Goal: Information Seeking & Learning: Check status

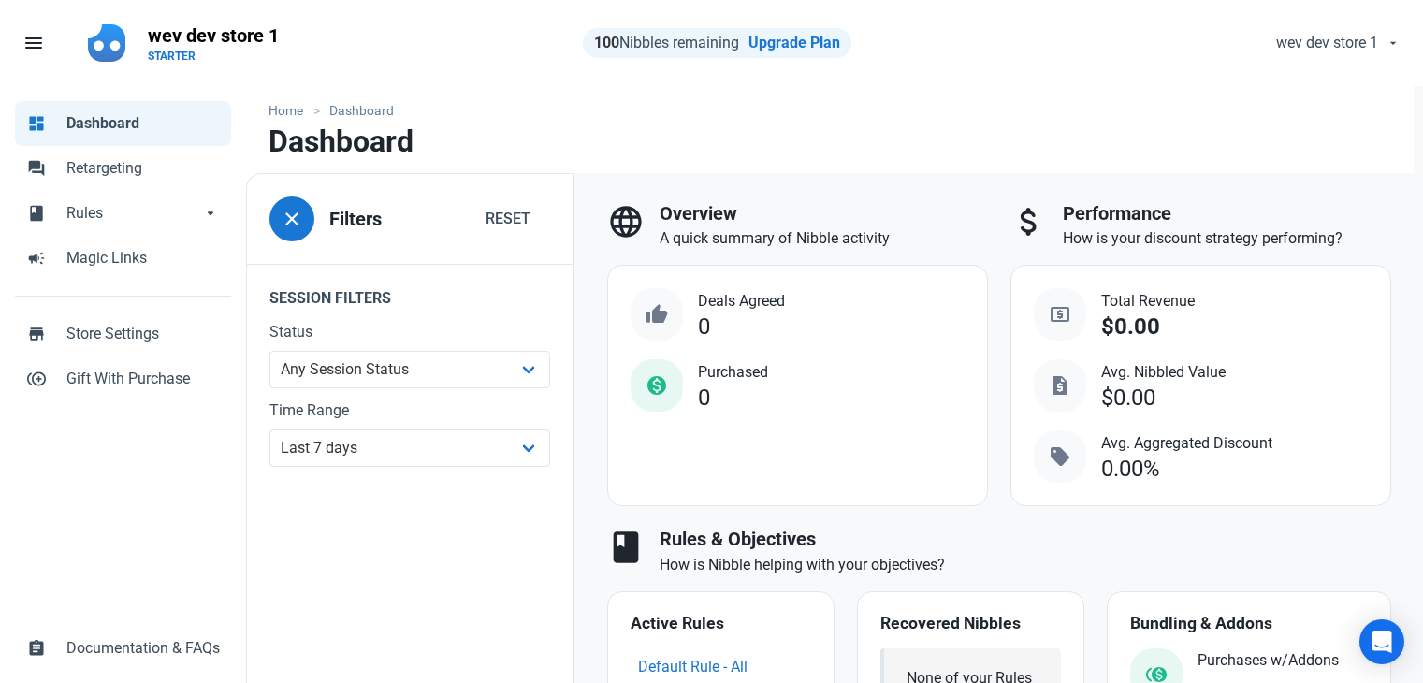
select select "7d"
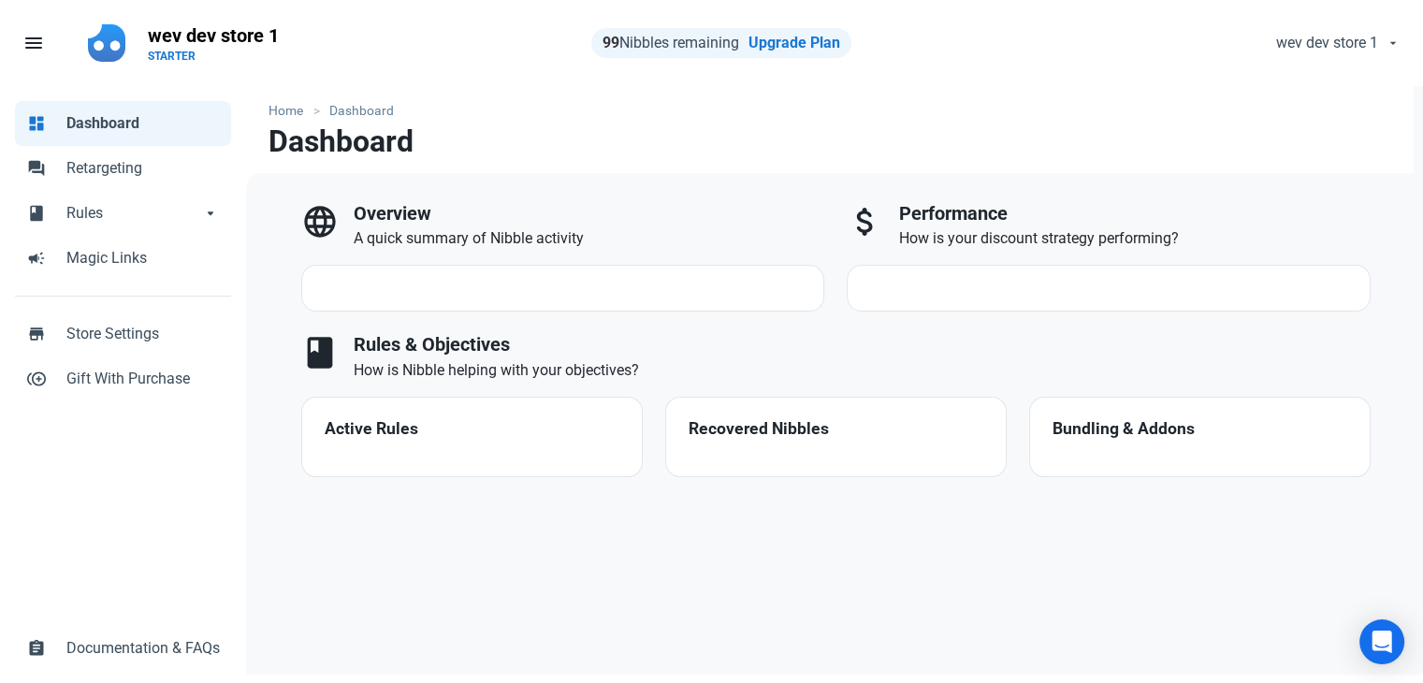
select select "7d"
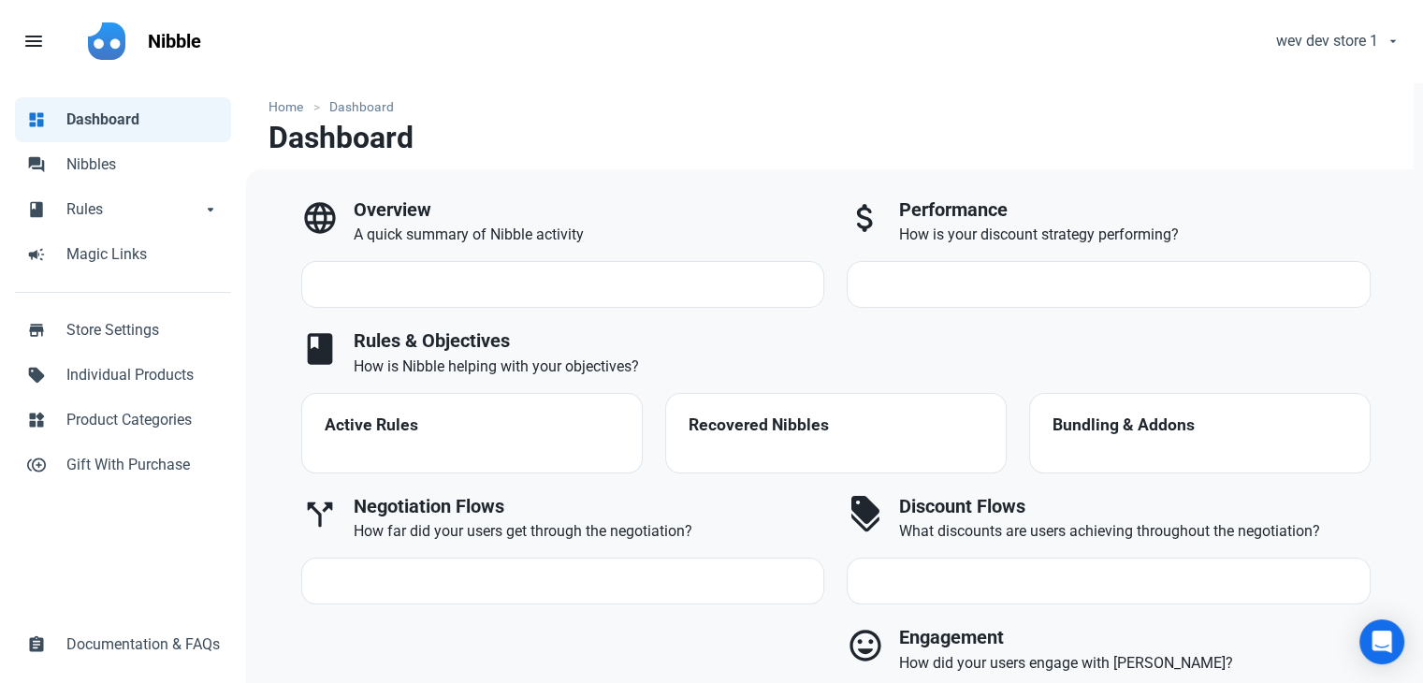
select select "7d"
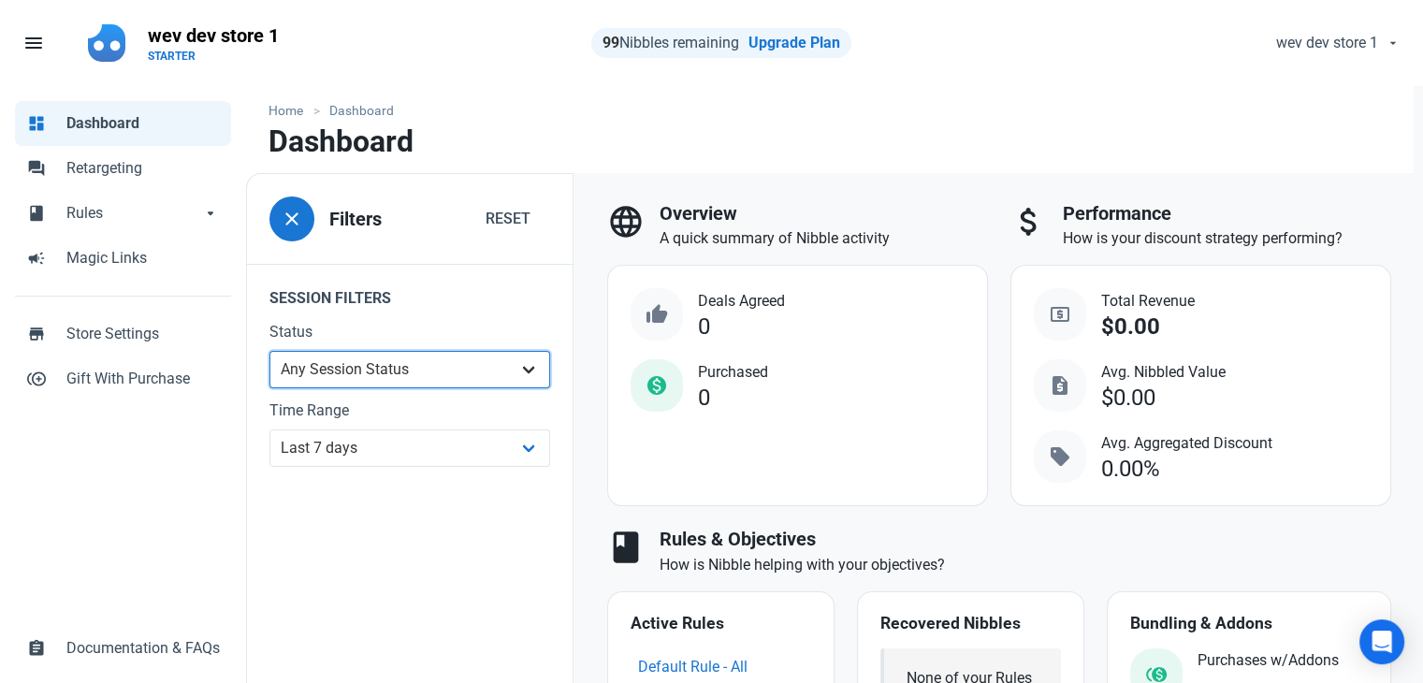
click at [509, 375] on select "Any Session Status Abandoned - negotiated Abandoned - after final offer Abandon…" at bounding box center [410, 369] width 281 height 37
click at [120, 511] on div "dashboard Dashboard forum Retargeting book Rules book Rules arrow_drop_down boo…" at bounding box center [123, 386] width 246 height 600
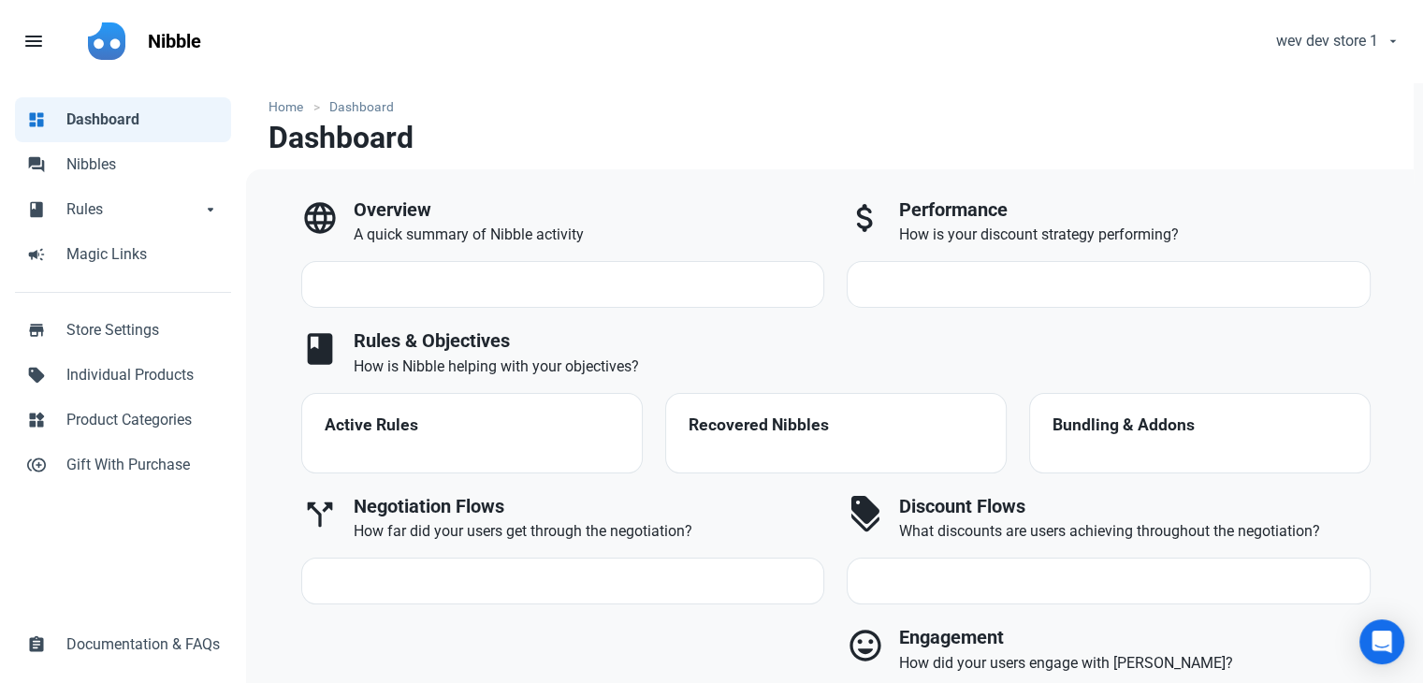
select select "7d"
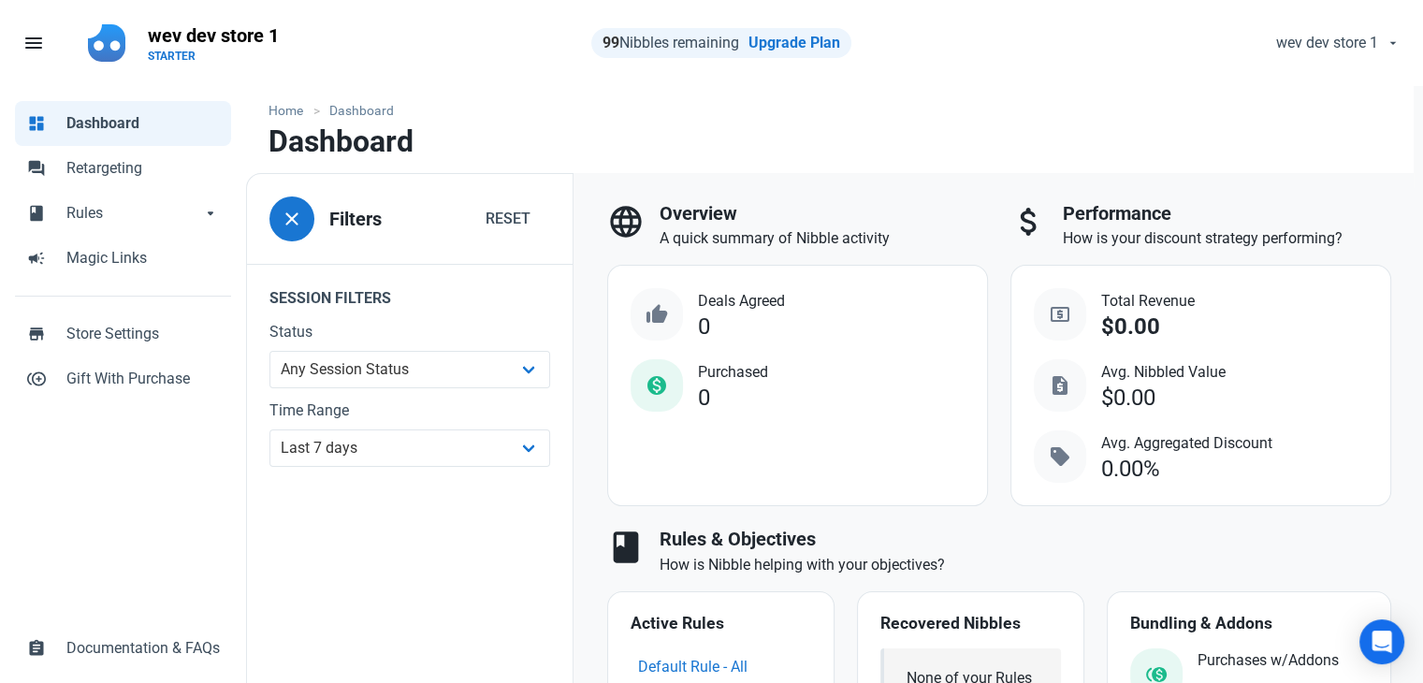
drag, startPoint x: 1107, startPoint y: 400, endPoint x: 1178, endPoint y: 393, distance: 71.4
click at [1178, 393] on div "$0.00" at bounding box center [1163, 398] width 124 height 25
drag, startPoint x: 1114, startPoint y: 396, endPoint x: 1160, endPoint y: 395, distance: 46.8
click at [1160, 395] on div "$0.00" at bounding box center [1163, 398] width 124 height 25
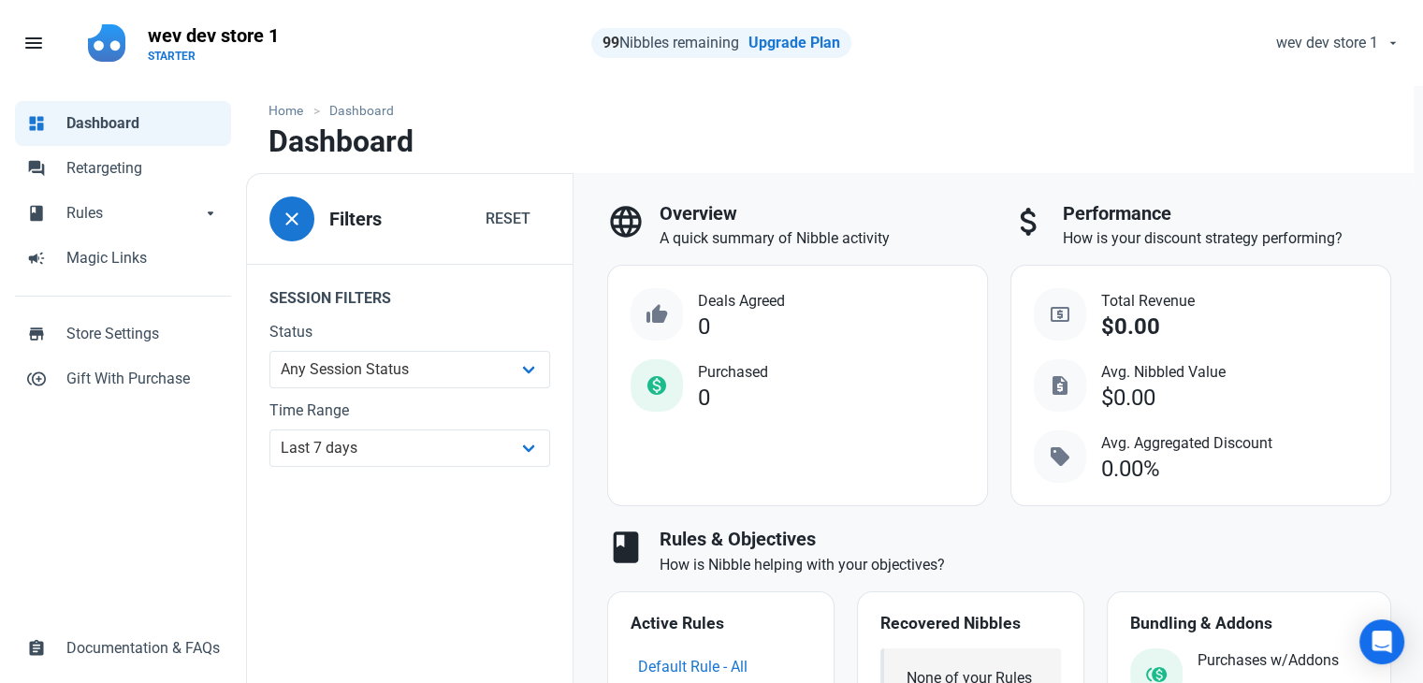
click at [1161, 395] on div "$0.00" at bounding box center [1163, 398] width 124 height 25
drag, startPoint x: 1116, startPoint y: 390, endPoint x: 1157, endPoint y: 390, distance: 41.2
click at [1156, 390] on div "$0.00" at bounding box center [1128, 398] width 54 height 25
click at [1149, 390] on div "$0.00" at bounding box center [1128, 398] width 54 height 25
drag, startPoint x: 1101, startPoint y: 293, endPoint x: 1202, endPoint y: 293, distance: 100.1
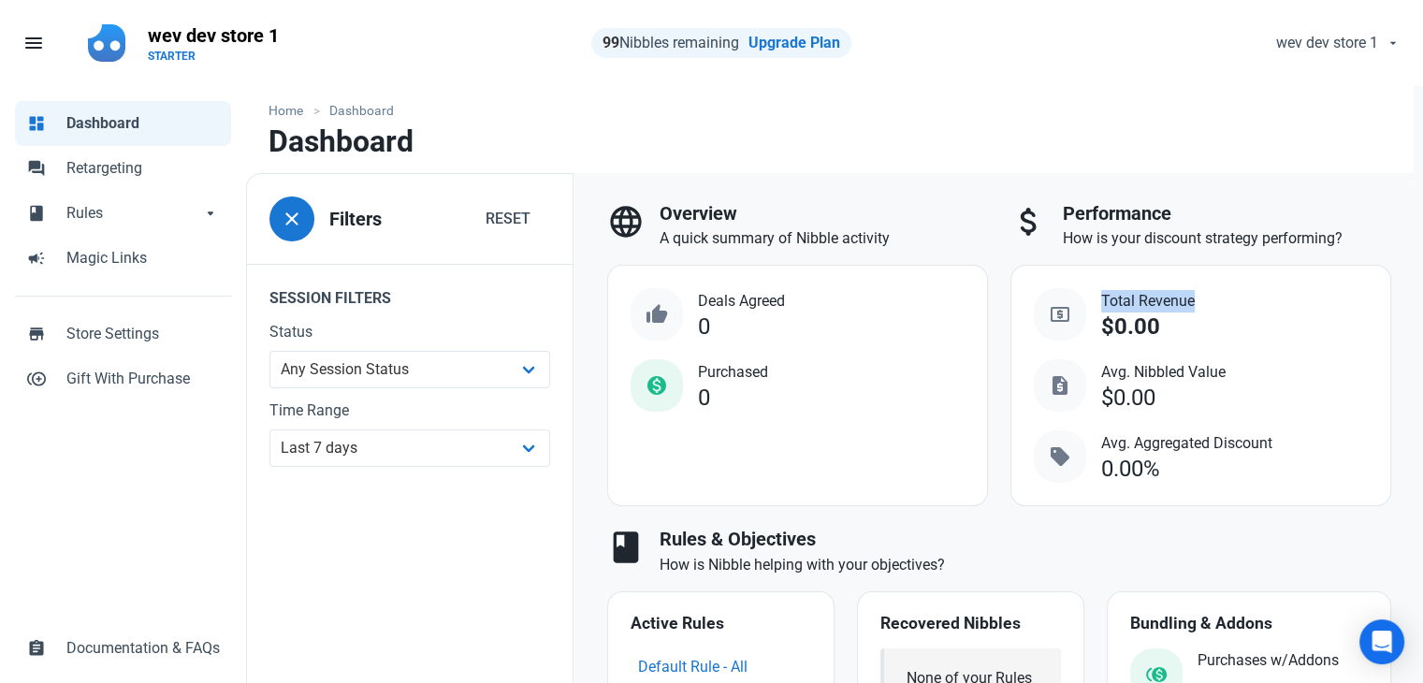
click at [1202, 293] on div "local_atm Total Revenue $0.00 request_quote Avg. Nibbled Value $0.00 sell Avg. …" at bounding box center [1201, 385] width 334 height 195
drag, startPoint x: 1101, startPoint y: 371, endPoint x: 1254, endPoint y: 370, distance: 153.5
click at [1254, 370] on div "local_atm Total Revenue $0.00 request_quote Avg. Nibbled Value $0.00 sell Avg. …" at bounding box center [1201, 385] width 334 height 195
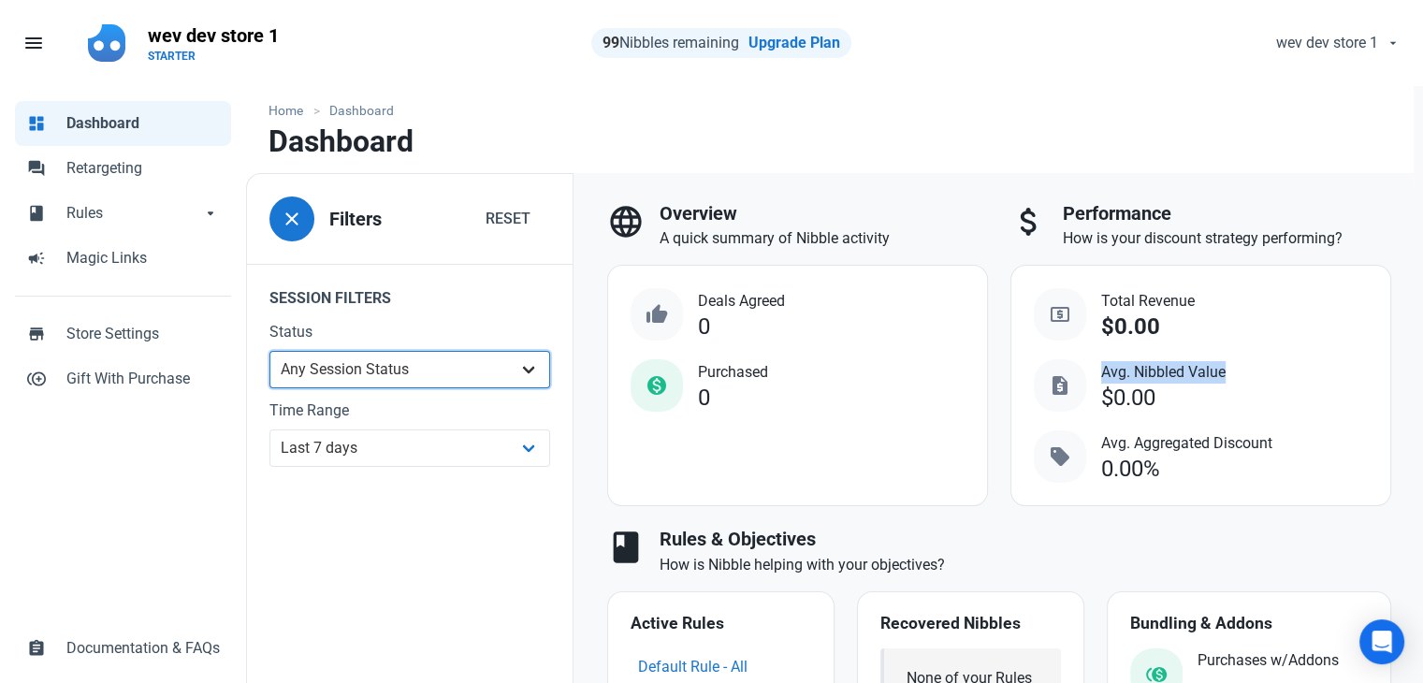
click at [447, 367] on select "Any Session Status Abandoned - negotiated Abandoned - after final offer Abandon…" at bounding box center [410, 369] width 281 height 37
select select "user_offer_available"
click at [270, 351] on select "Any Session Status Abandoned - negotiated Abandoned - after final offer Abandon…" at bounding box center [410, 369] width 281 height 37
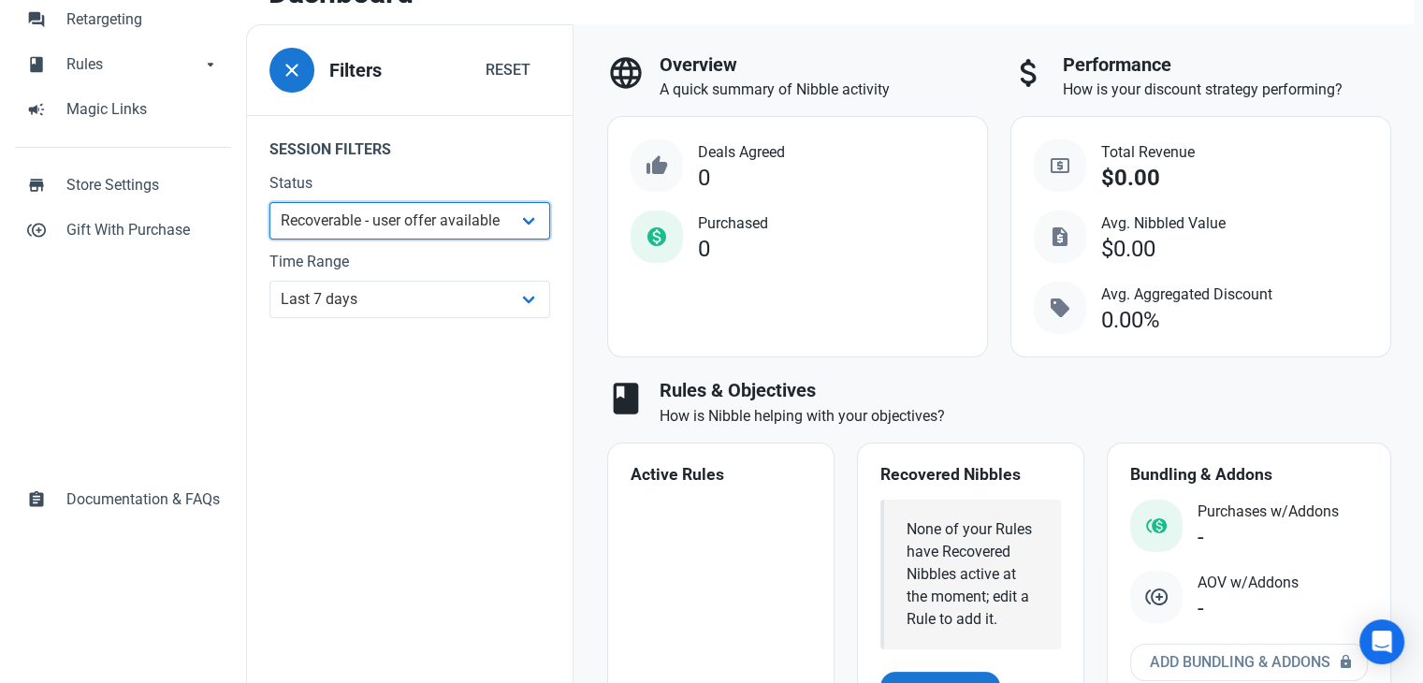
scroll to position [187, 0]
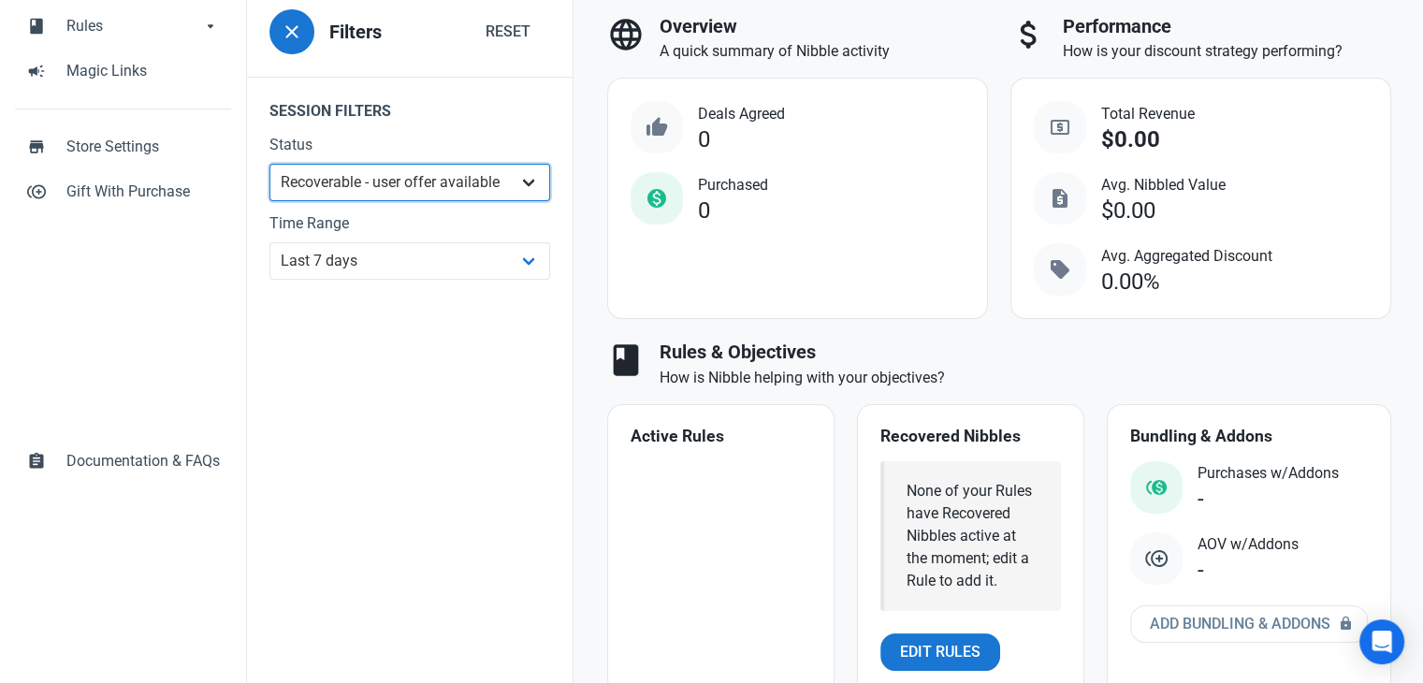
click at [339, 187] on select "Any Session Status Abandoned - negotiated Abandoned - after final offer Abandon…" at bounding box center [410, 182] width 281 height 37
select select
click at [270, 201] on select "Any Session Status Abandoned - negotiated Abandoned - after final offer Abandon…" at bounding box center [410, 182] width 281 height 37
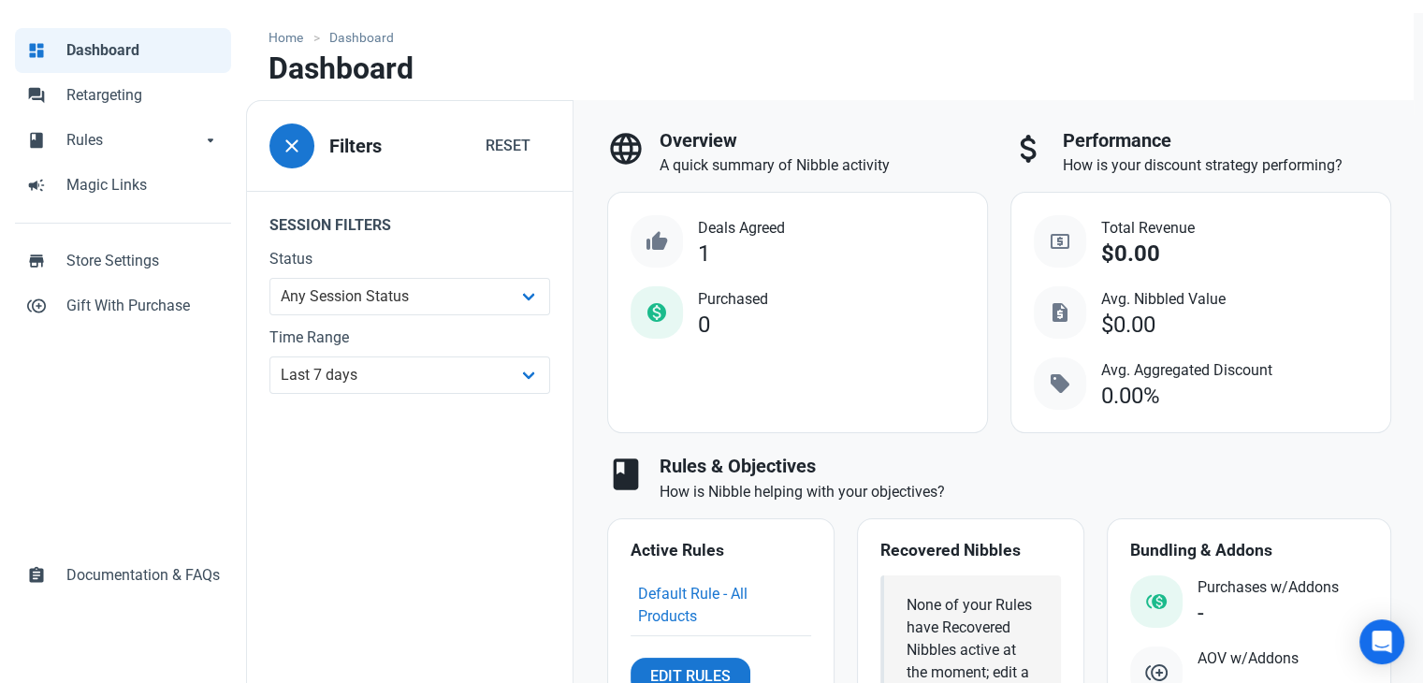
scroll to position [51, 0]
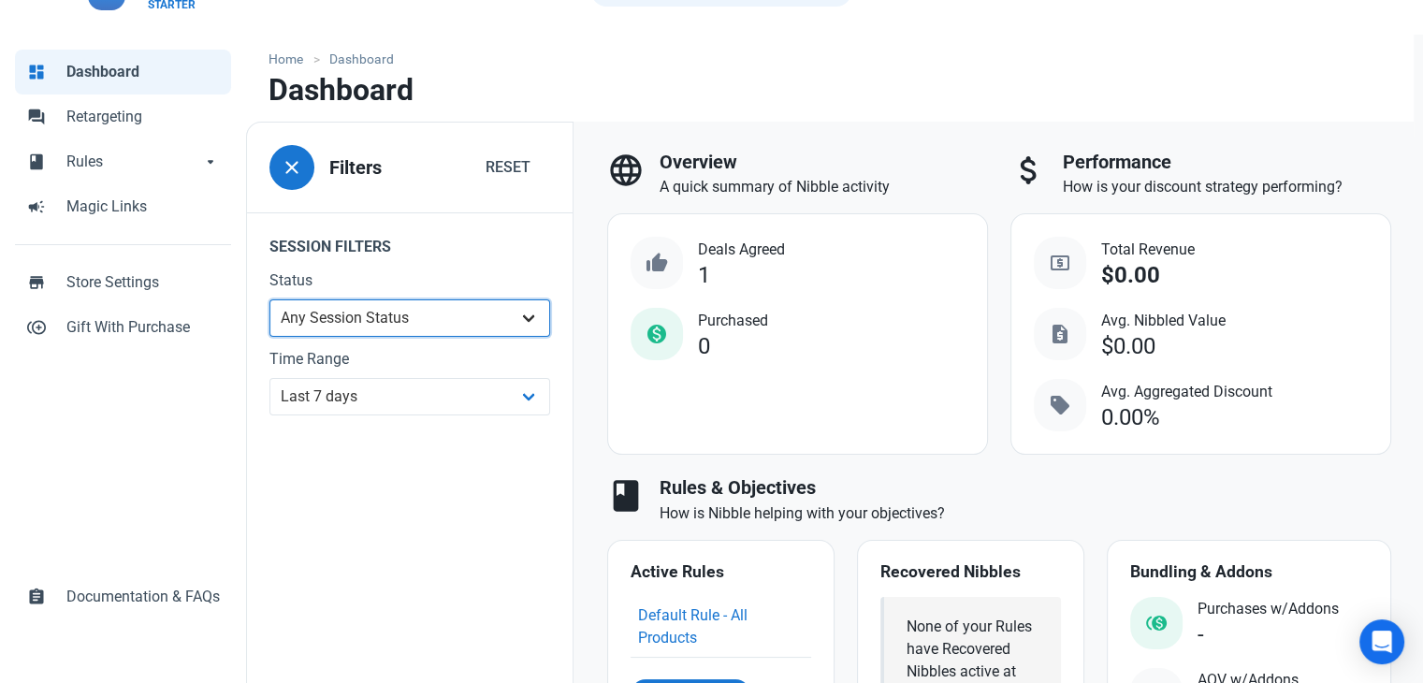
click at [370, 324] on select "Any Session Status Abandoned - negotiated Abandoned - after final offer Abandon…" at bounding box center [410, 317] width 281 height 37
drag, startPoint x: 754, startPoint y: 83, endPoint x: 594, endPoint y: 169, distance: 181.7
click at [754, 83] on nav "Dashboard" at bounding box center [830, 97] width 1168 height 49
click at [437, 306] on select "Any Session Status Abandoned - negotiated Abandoned - after final offer Abandon…" at bounding box center [410, 317] width 281 height 37
click at [438, 306] on select "Any Session Status Abandoned - negotiated Abandoned - after final offer Abandon…" at bounding box center [410, 317] width 281 height 37
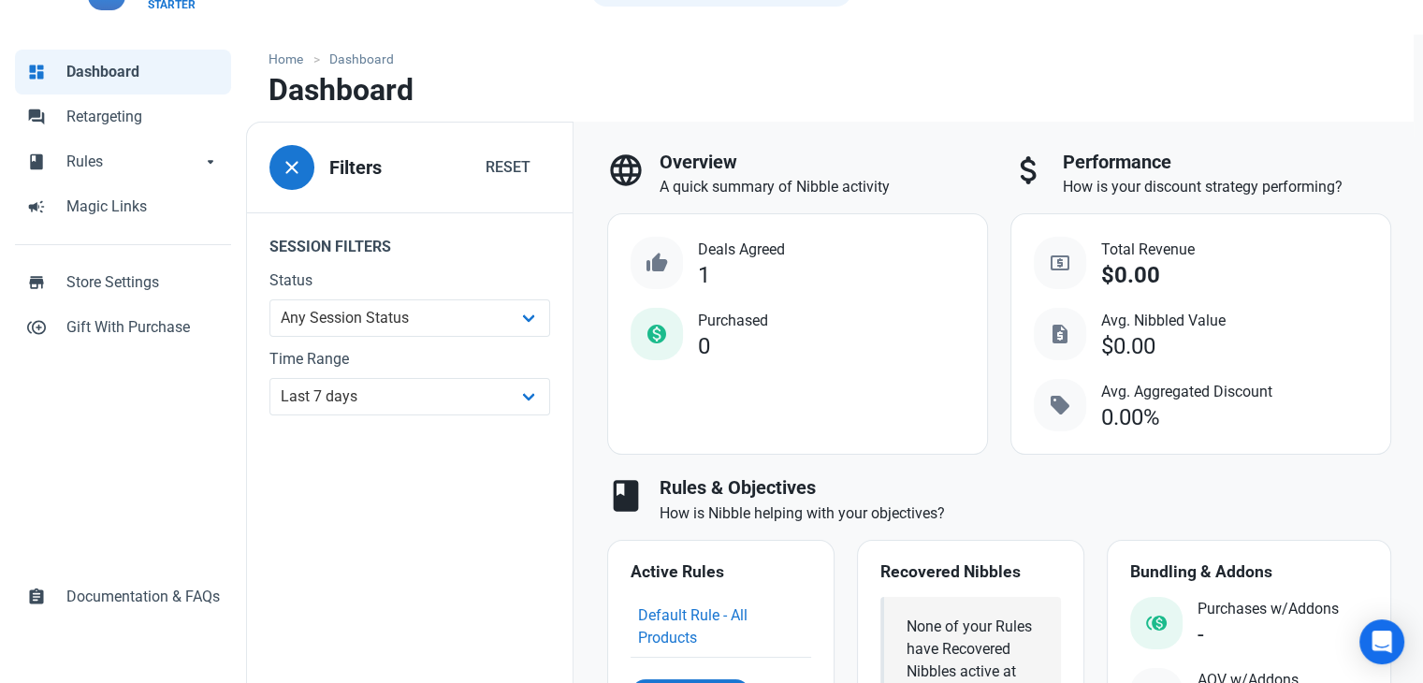
click at [464, 248] on legend "Session Filters" at bounding box center [410, 240] width 326 height 57
click at [476, 399] on select "All Time Last day Last 7 days Last 30 days Last 90 days Last 180 days Last 365 …" at bounding box center [410, 396] width 281 height 37
click at [424, 323] on select "Any Session Status Abandoned - negotiated Abandoned - after final offer Abandon…" at bounding box center [410, 317] width 281 height 37
click at [457, 235] on legend "Session Filters" at bounding box center [410, 240] width 326 height 57
click at [394, 387] on select "All Time Last day Last 7 days Last 30 days Last 90 days Last 180 days Last 365 …" at bounding box center [410, 396] width 281 height 37
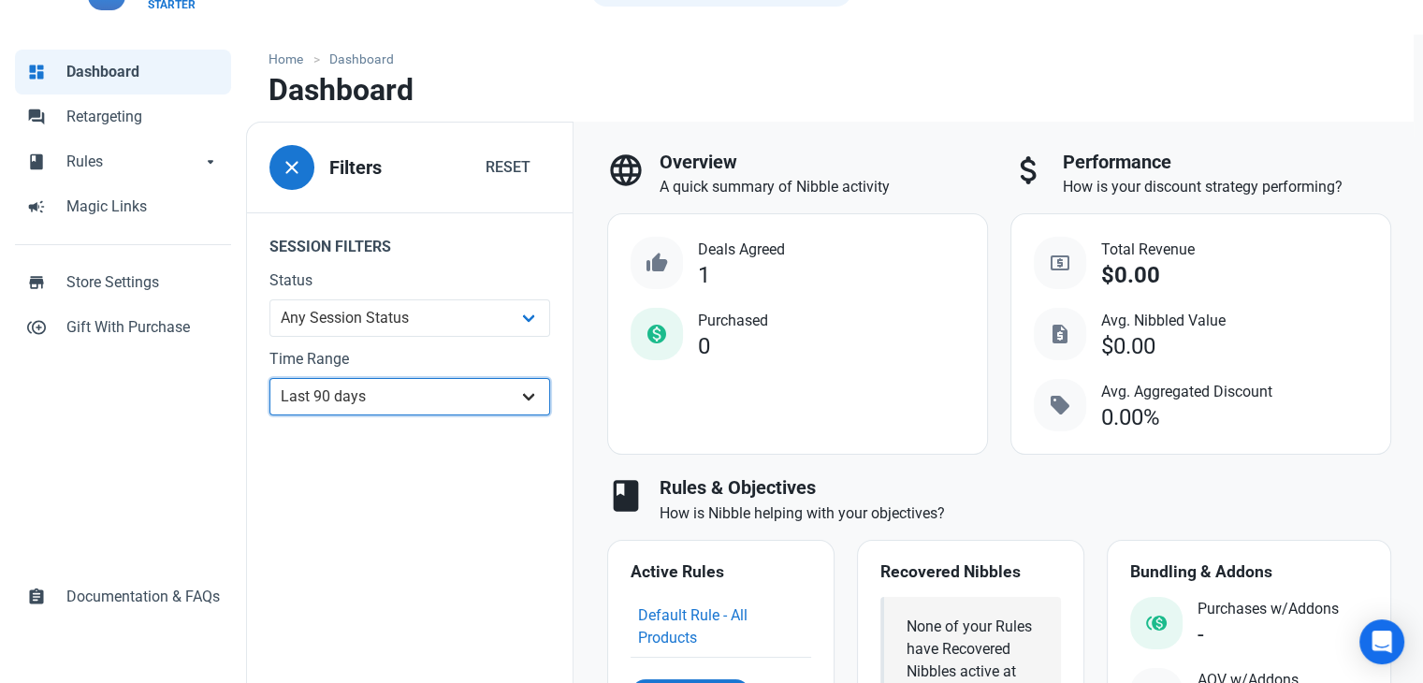
click at [270, 416] on select "All Time Last day Last 7 days Last 30 days Last 90 days Last 180 days Last 365 …" at bounding box center [410, 396] width 281 height 37
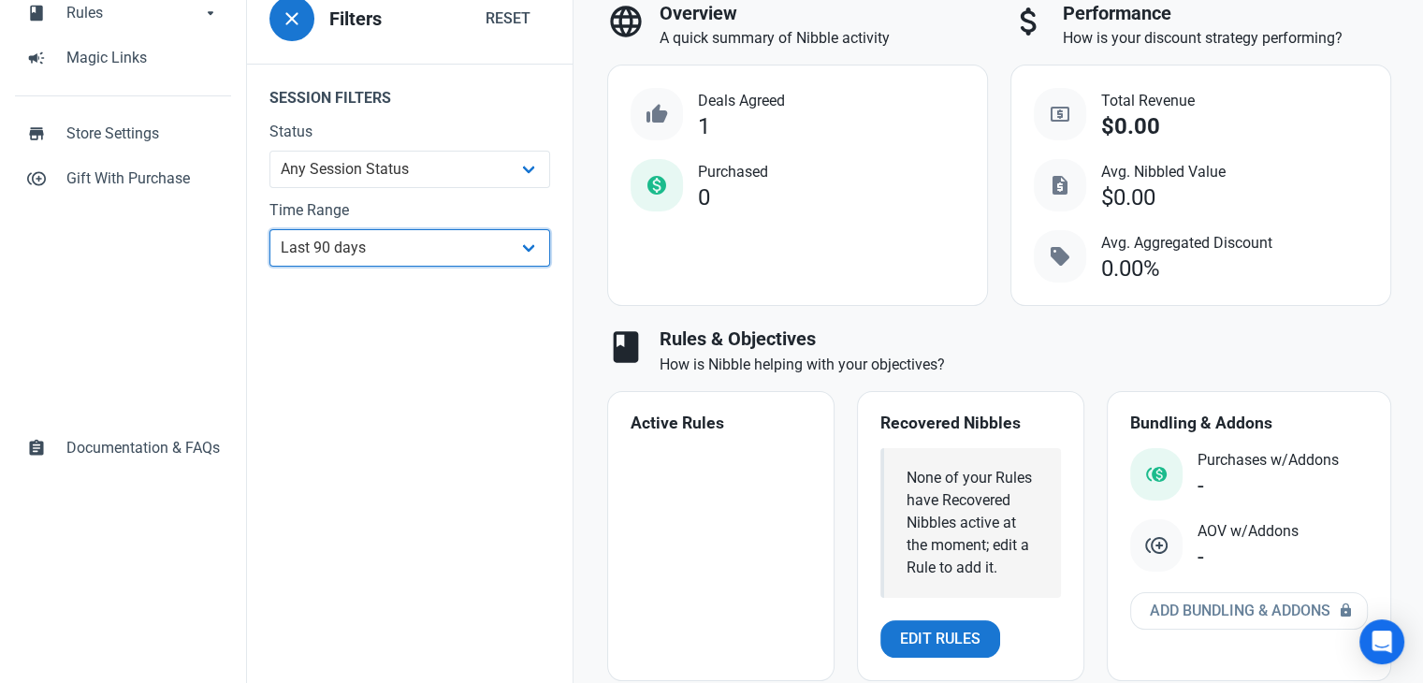
scroll to position [239, 0]
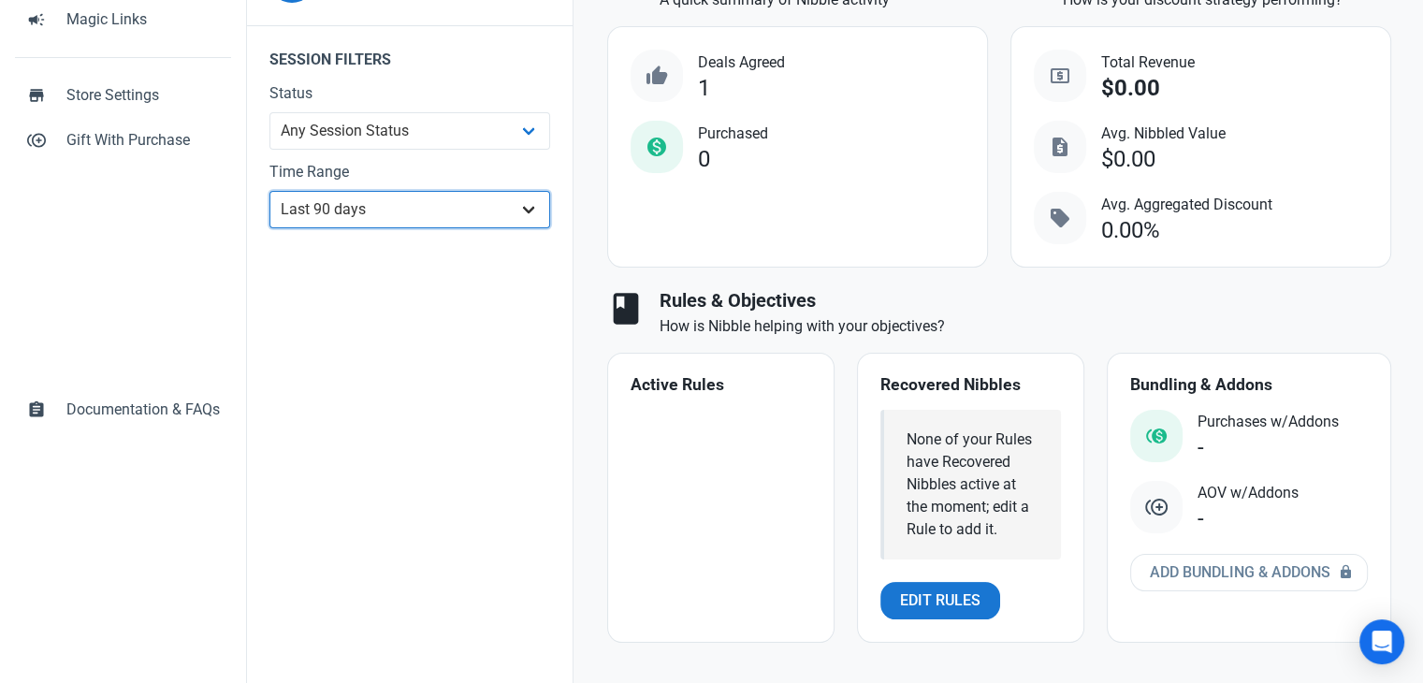
click at [431, 212] on select "All Time Last day Last 7 days Last 30 days Last 90 days Last 180 days Last 365 …" at bounding box center [410, 209] width 281 height 37
select select "custom"
click at [427, 211] on select "All Time Last day Last 7 days Last 30 days Last 90 days Last 180 days Last 365 …" at bounding box center [410, 209] width 281 height 37
click at [457, 191] on select "All Time Last day Last 7 days Last 30 days Last 90 days Last 180 days Last 365 …" at bounding box center [410, 209] width 281 height 37
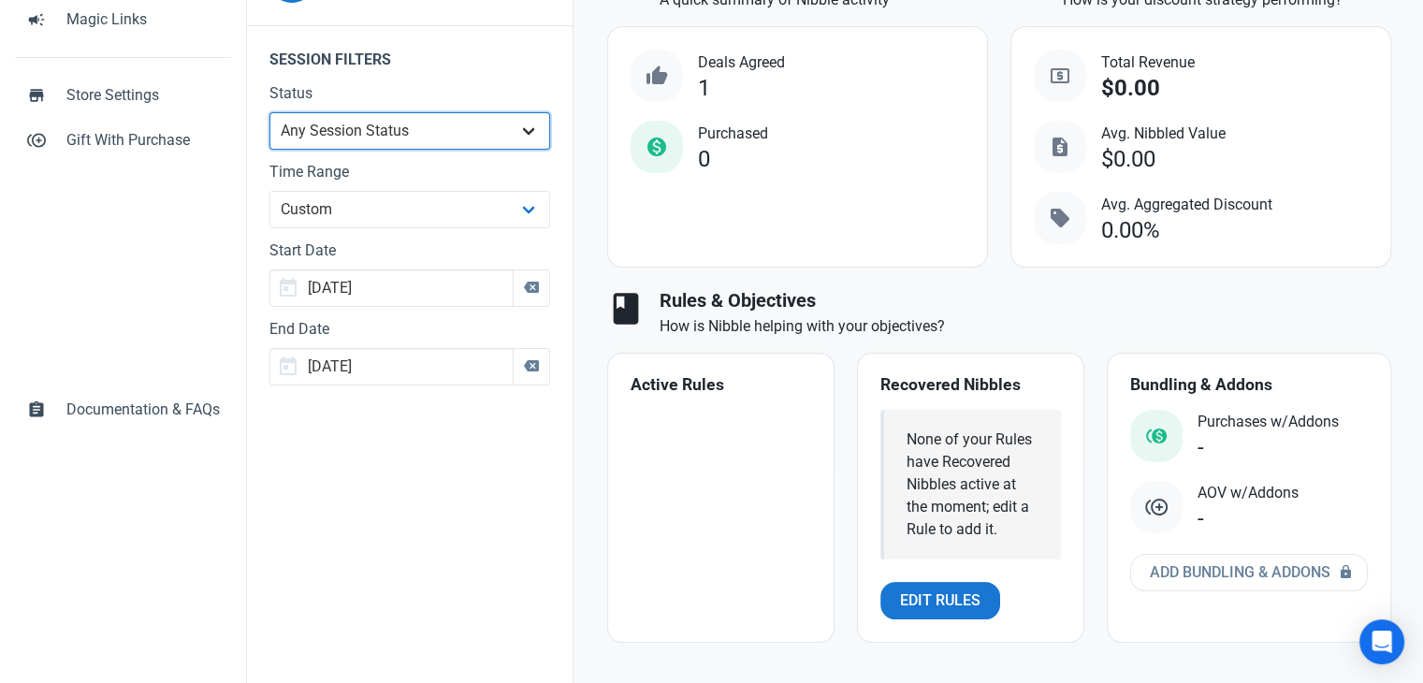
click at [419, 130] on select "Any Session Status Abandoned - negotiated Abandoned - after final offer Abandon…" at bounding box center [410, 130] width 281 height 37
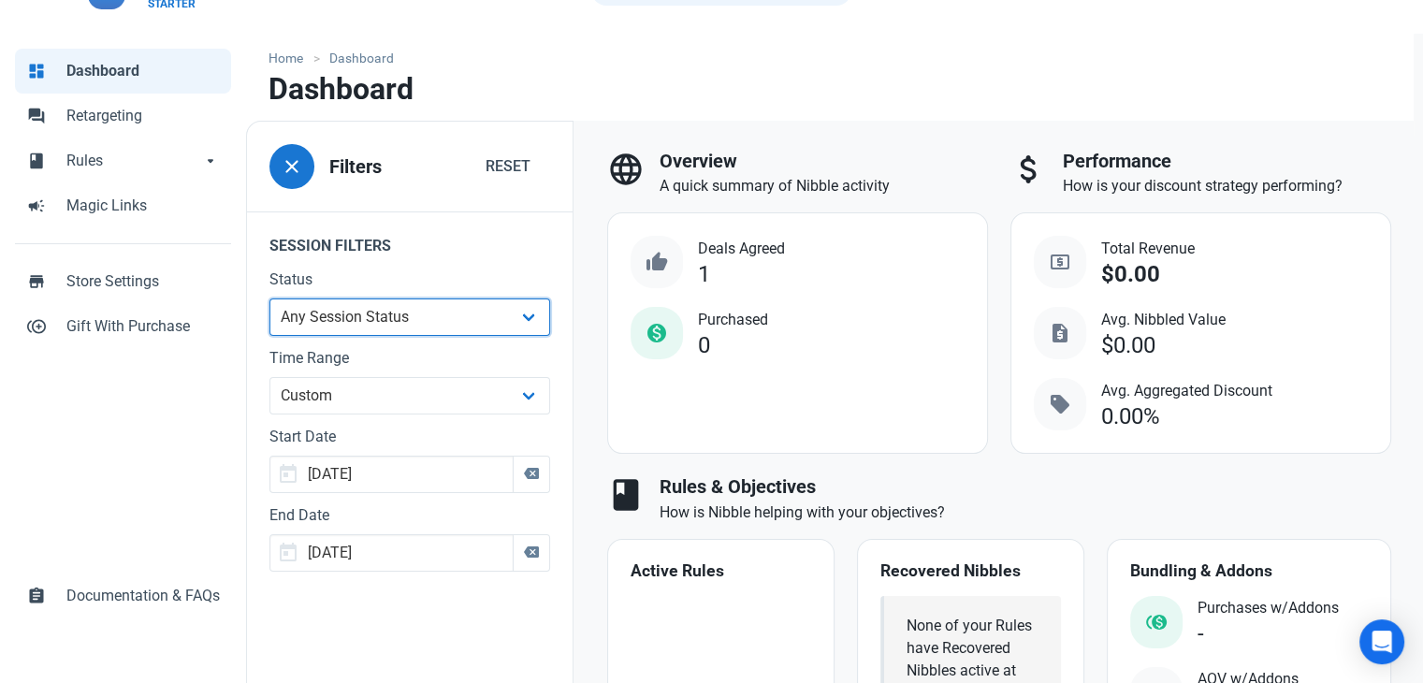
scroll to position [51, 0]
click at [486, 328] on select "Any Session Status Abandoned - negotiated Abandoned - after final offer Abandon…" at bounding box center [410, 317] width 281 height 37
drag, startPoint x: 696, startPoint y: 251, endPoint x: 810, endPoint y: 244, distance: 114.4
click at [810, 244] on div "thumb_up Deals Agreed 1 monetization_on Purchased 0" at bounding box center [798, 299] width 334 height 124
drag, startPoint x: 708, startPoint y: 322, endPoint x: 793, endPoint y: 316, distance: 85.3
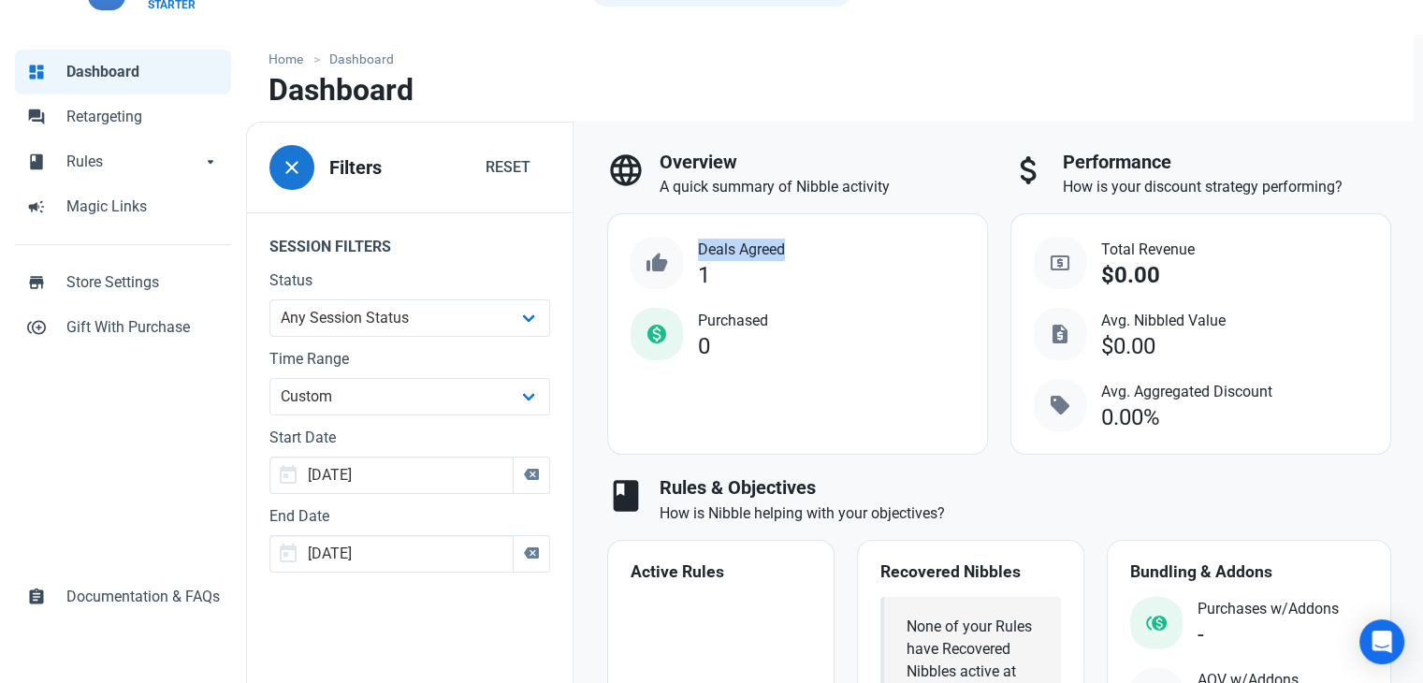
click at [793, 316] on div "thumb_up Deals Agreed 1 monetization_on Purchased 0" at bounding box center [798, 299] width 334 height 124
click at [800, 330] on div "thumb_up Deals Agreed 1 monetization_on Purchased 0" at bounding box center [798, 299] width 334 height 124
click at [718, 321] on span "Purchased" at bounding box center [733, 321] width 70 height 22
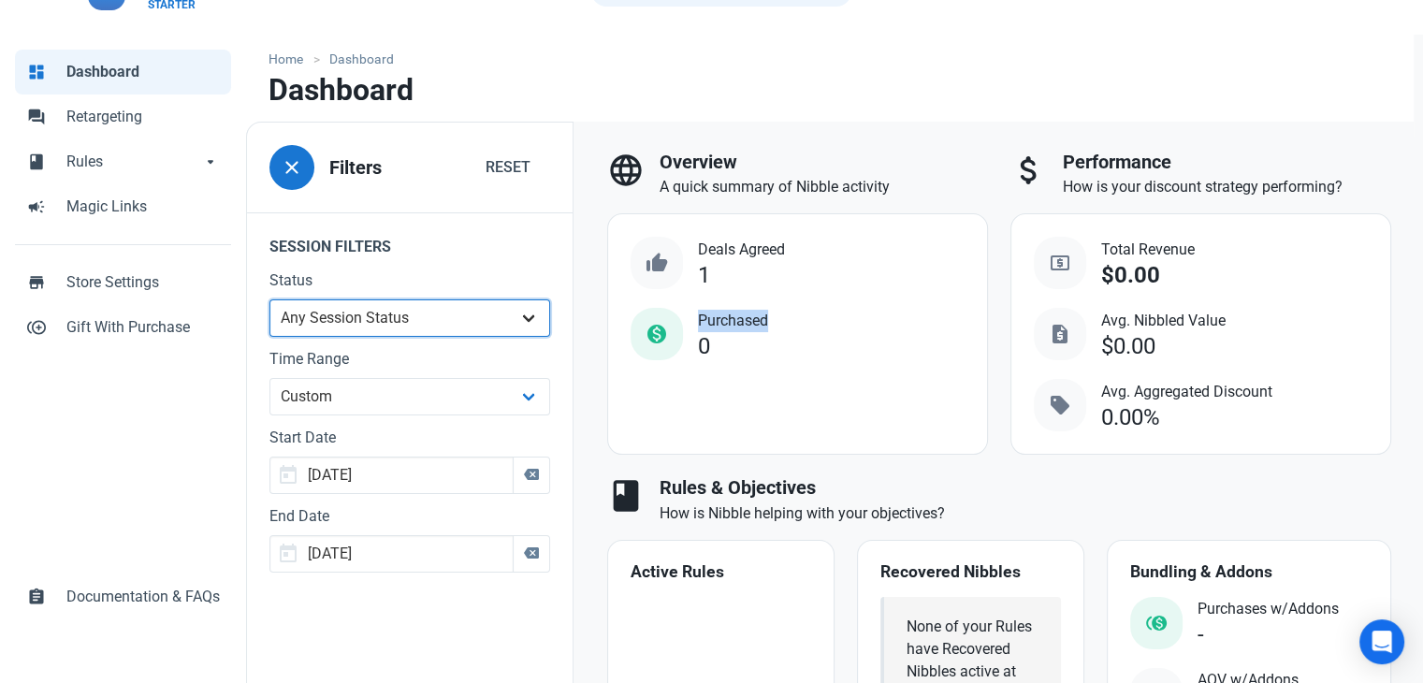
click at [348, 323] on select "Any Session Status Abandoned - negotiated Abandoned - after final offer Abandon…" at bounding box center [410, 317] width 281 height 37
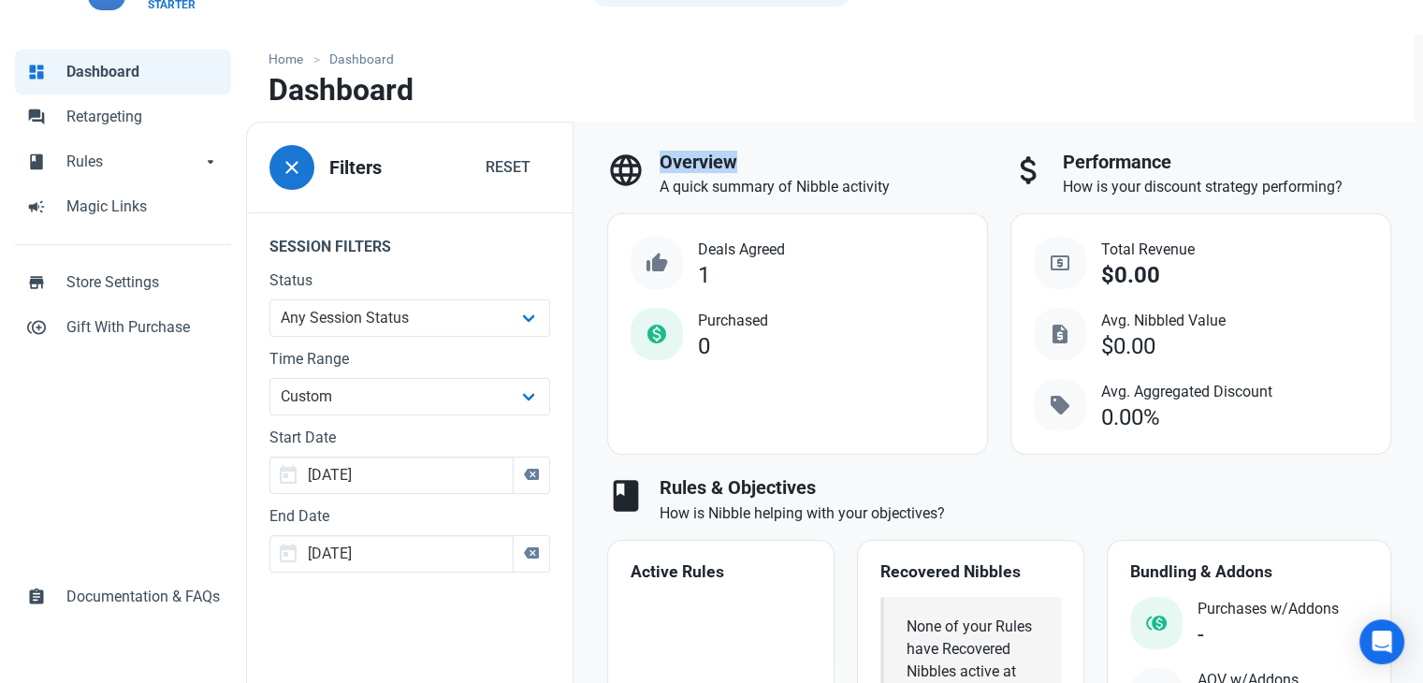
drag, startPoint x: 661, startPoint y: 154, endPoint x: 749, endPoint y: 155, distance: 88.0
click at [749, 155] on h3 "Overview" at bounding box center [824, 163] width 328 height 22
click at [412, 327] on select "Any Session Status Abandoned - negotiated Abandoned - after final offer Abandon…" at bounding box center [410, 317] width 281 height 37
click at [503, 272] on label "Status" at bounding box center [410, 281] width 281 height 22
click at [498, 322] on select "Any Session Status Abandoned - negotiated Abandoned - after final offer Abandon…" at bounding box center [410, 317] width 281 height 37
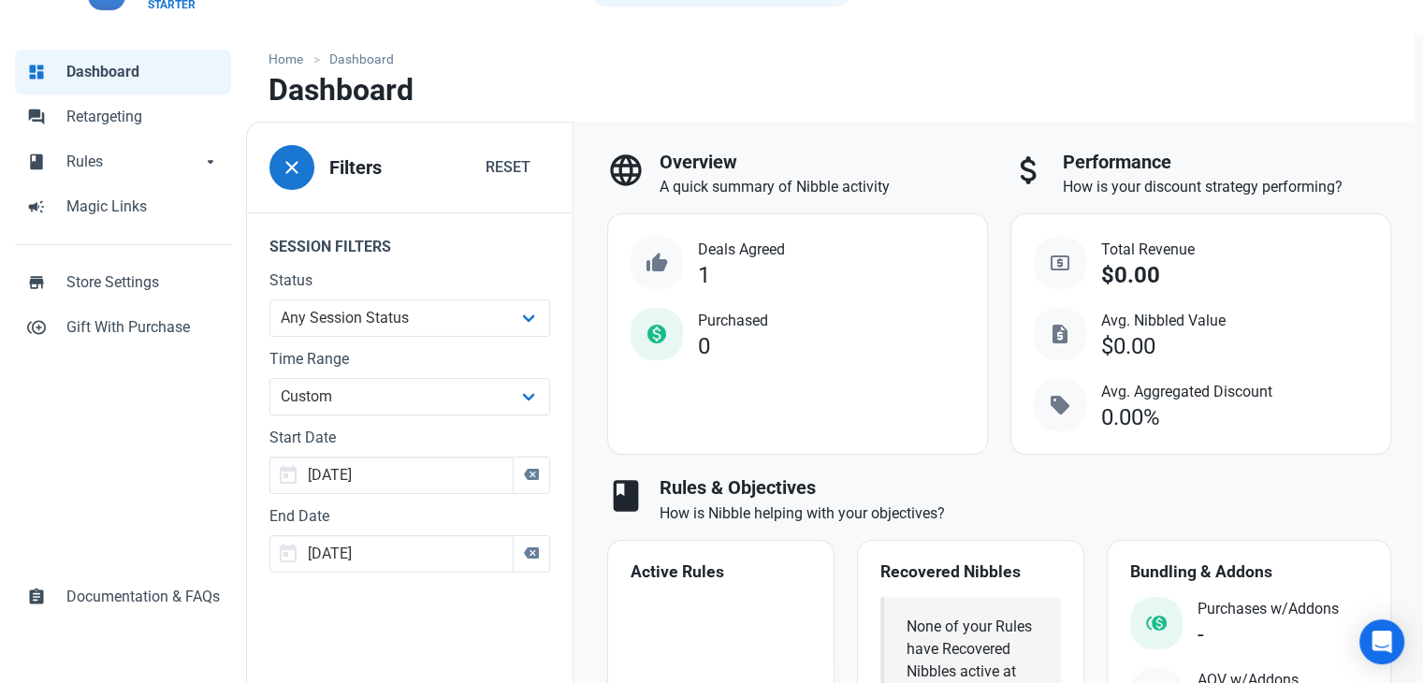
click at [483, 253] on legend "Session Filters" at bounding box center [410, 240] width 326 height 57
click at [387, 388] on select "All Time Last day Last 7 days Last 30 days Last 90 days Last 180 days Last 365 …" at bounding box center [410, 396] width 281 height 37
click at [803, 380] on div "thumb_up Deals Agreed 1 monetization_on Purchased 0" at bounding box center [797, 298] width 379 height 168
click at [414, 399] on select "All Time Last day Last 7 days Last 30 days Last 90 days Last 180 days Last 365 …" at bounding box center [410, 396] width 281 height 37
click at [792, 402] on div "thumb_up Deals Agreed 1 monetization_on Purchased 0" at bounding box center [797, 333] width 381 height 241
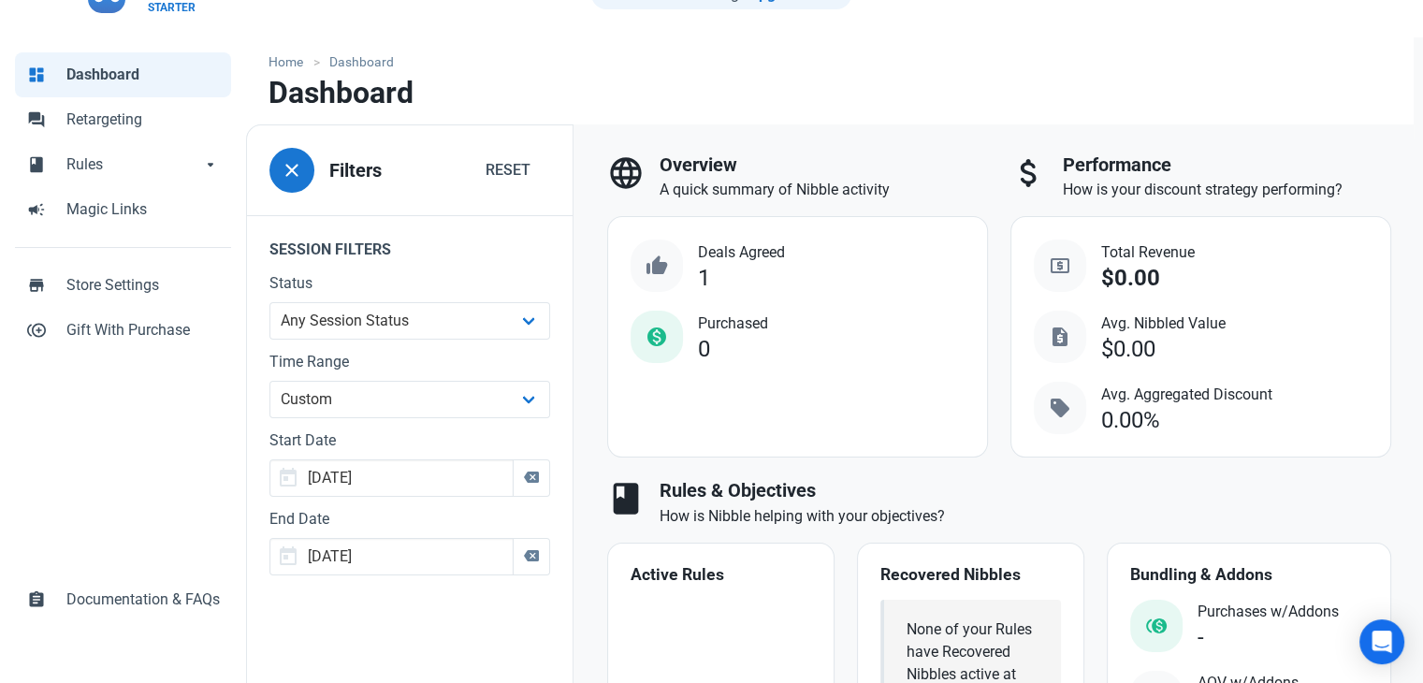
scroll to position [0, 0]
